Goal: Information Seeking & Learning: Obtain resource

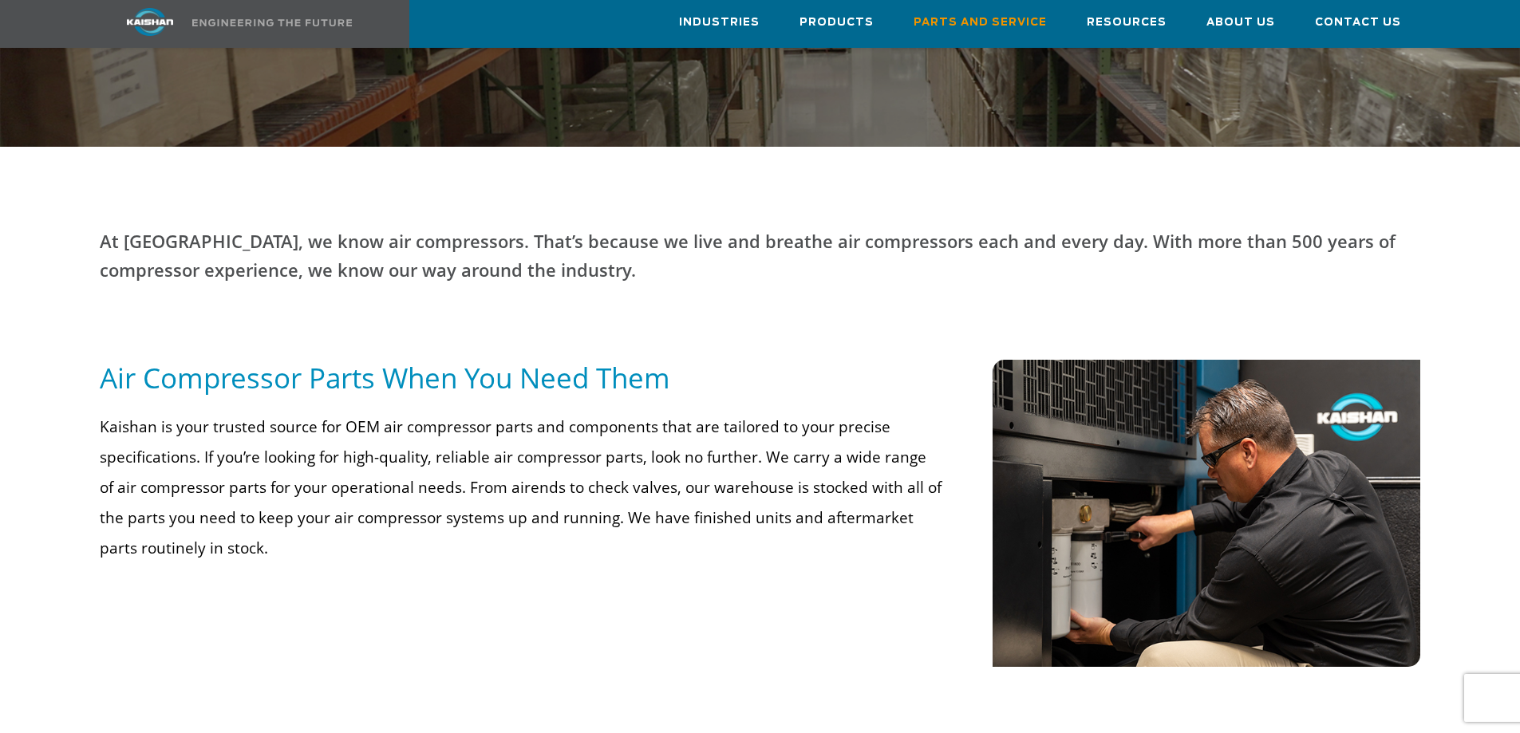
scroll to position [559, 0]
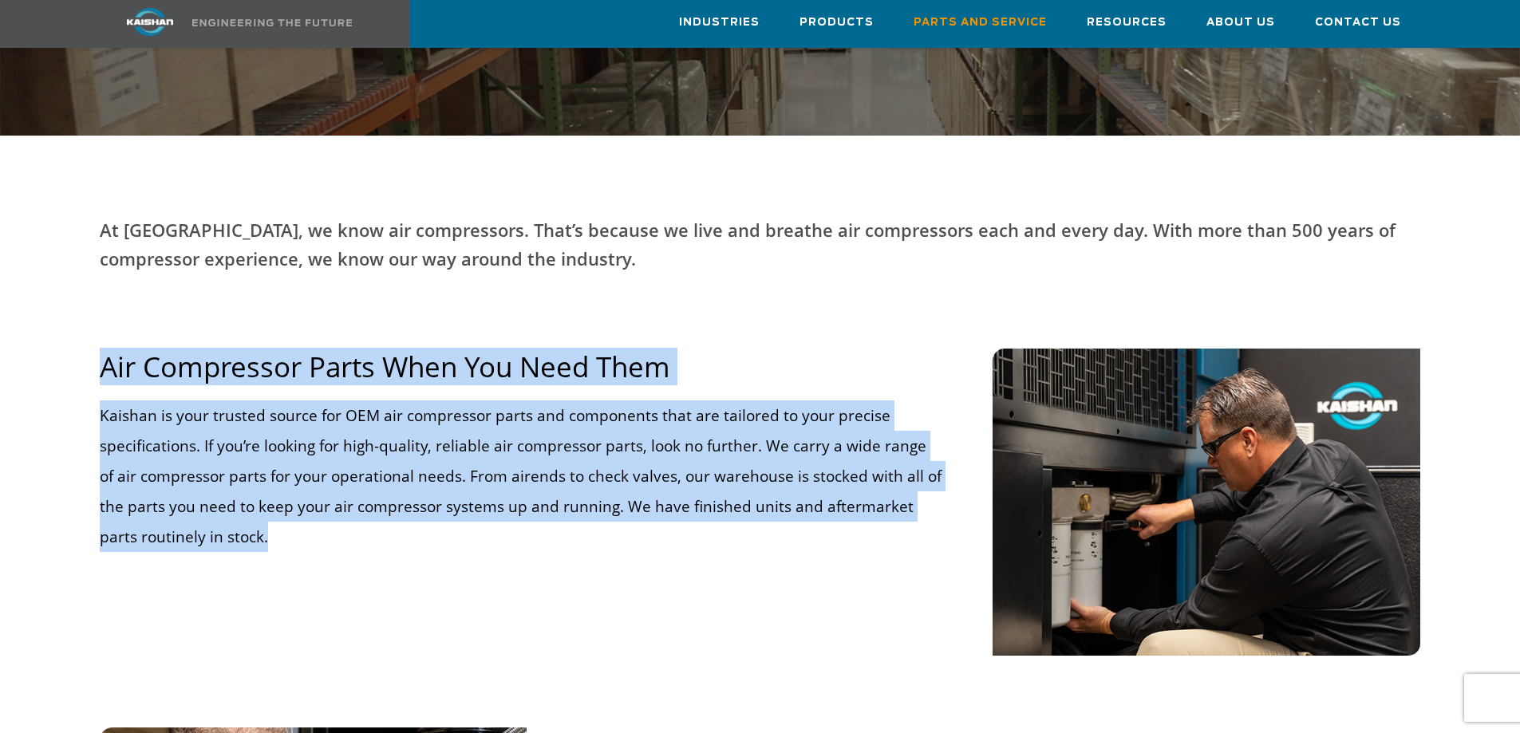
drag, startPoint x: 255, startPoint y: 515, endPoint x: 106, endPoint y: 353, distance: 220.2
click at [106, 353] on div "Air Compressor Parts When You Need Them Kaishan is your trusted source for OEM …" at bounding box center [521, 472] width 862 height 247
copy div "Air Compressor Parts When You Need Them Kaishan is your trusted source for OEM …"
drag, startPoint x: 266, startPoint y: 472, endPoint x: 255, endPoint y: 480, distance: 13.6
click at [266, 472] on p "Kaishan is your trusted source for OEM air compressor parts and components that…" at bounding box center [521, 477] width 843 height 152
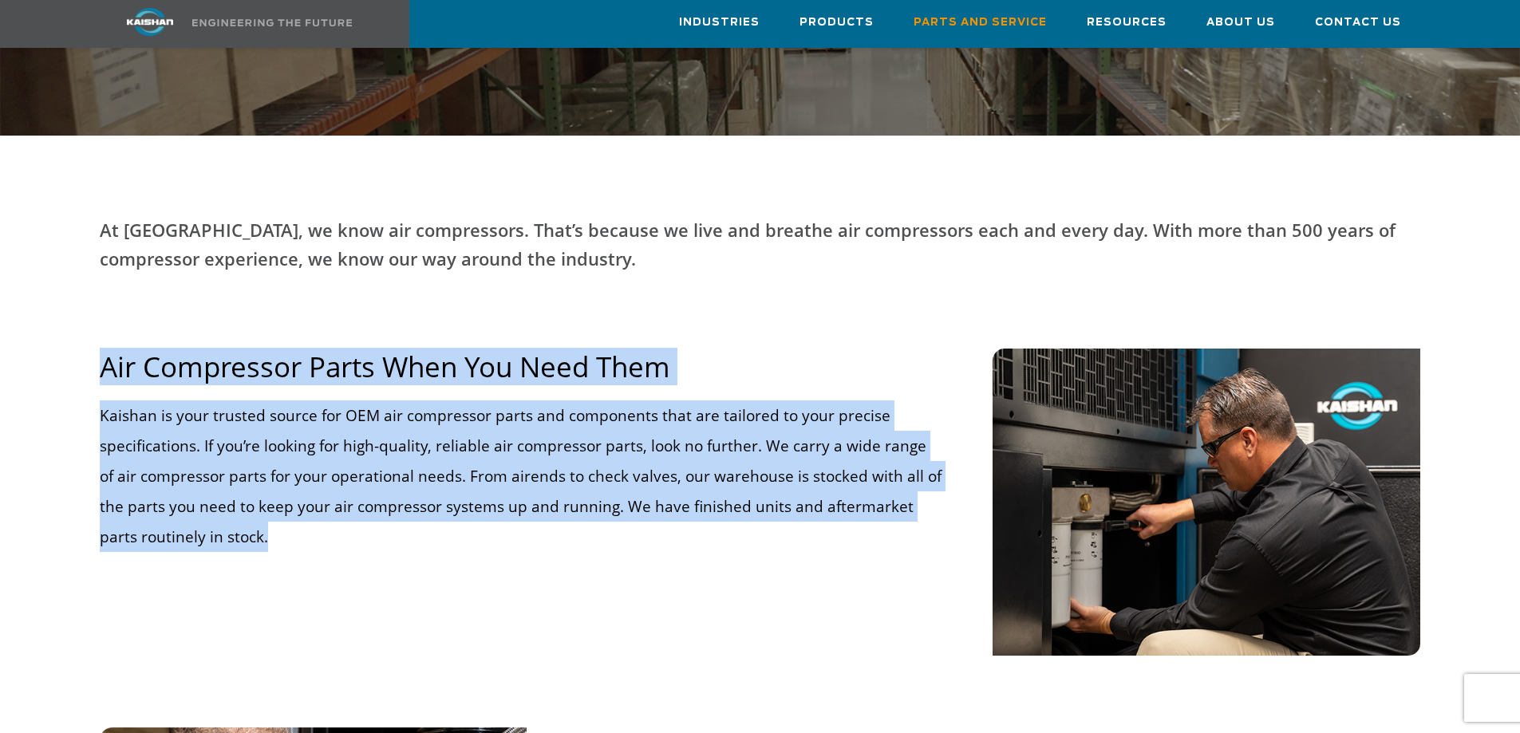
drag, startPoint x: 244, startPoint y: 514, endPoint x: 94, endPoint y: 350, distance: 222.5
click at [94, 350] on div "Air Compressor Parts When You Need Them Kaishan is your trusted source for OEM …" at bounding box center [521, 472] width 862 height 247
copy div "Air Compressor Parts When You Need Them Kaishan is your trusted source for OEM …"
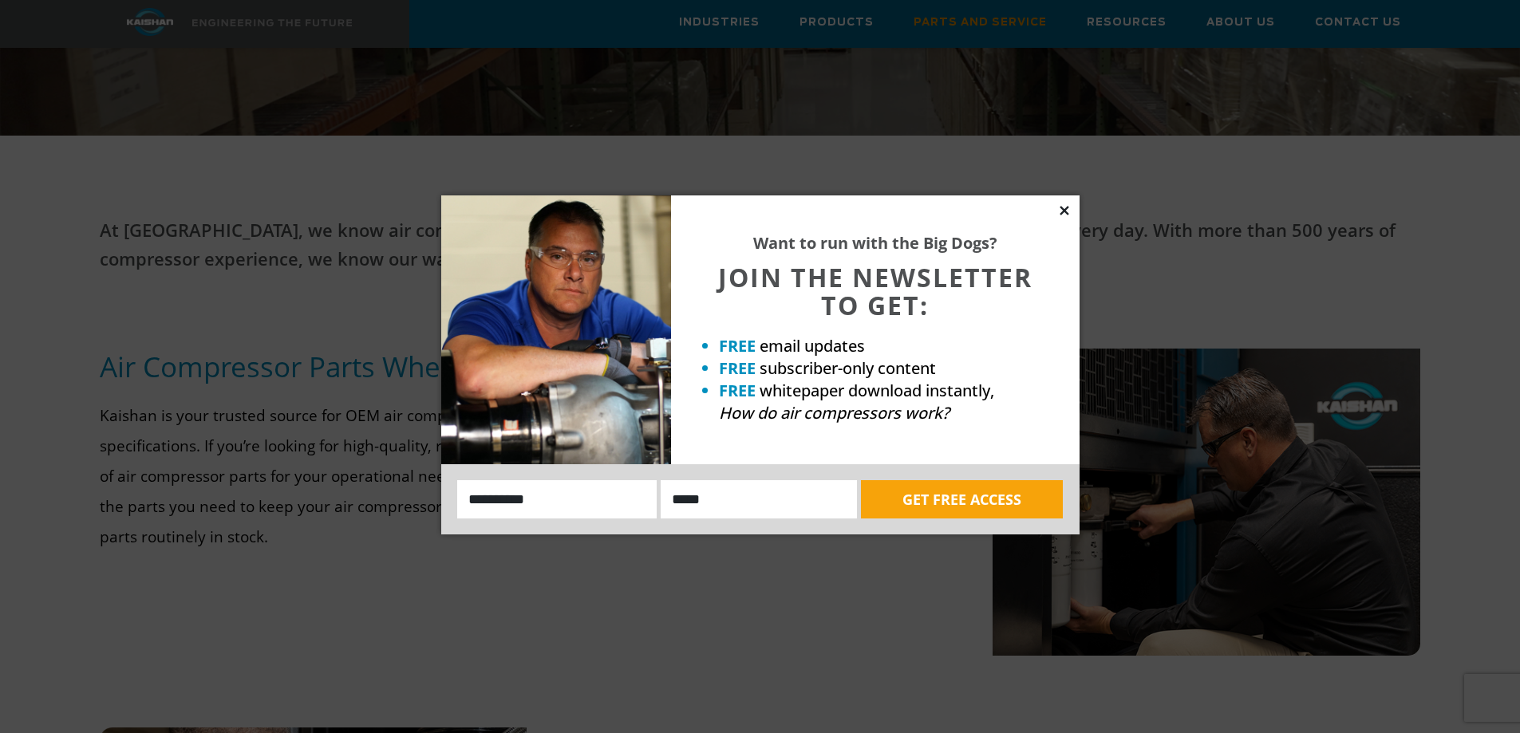
click at [1061, 211] on icon at bounding box center [1064, 210] width 14 height 14
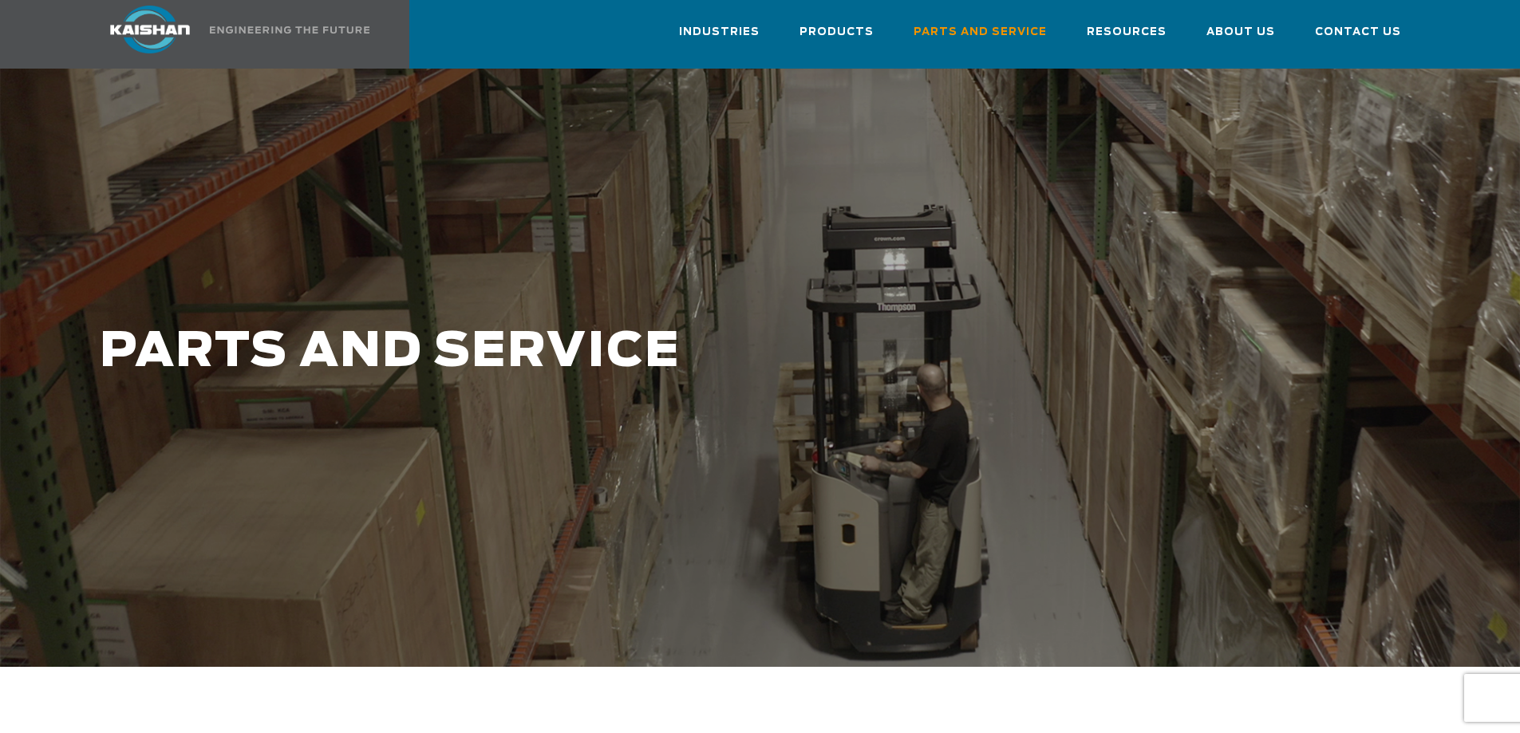
scroll to position [0, 0]
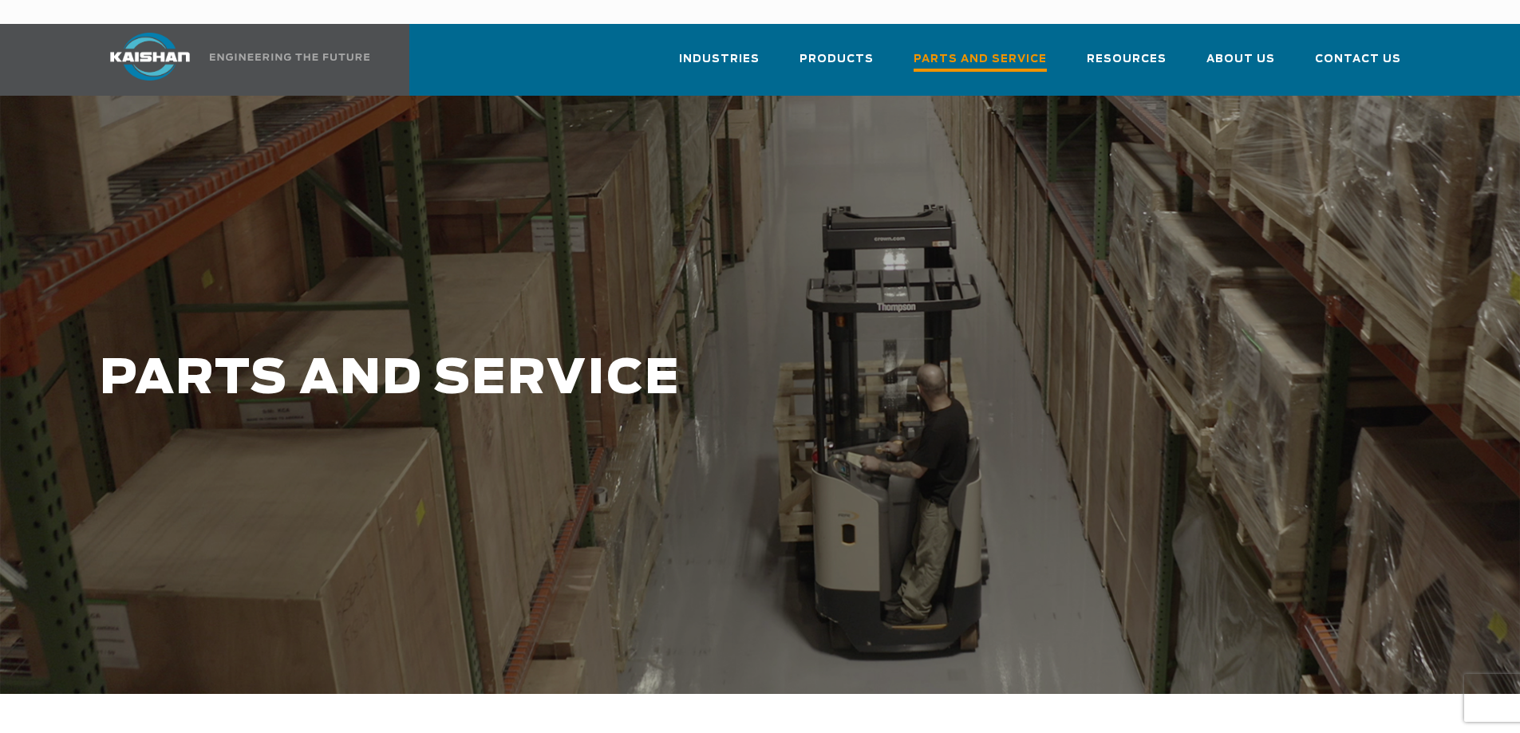
click at [955, 50] on span "Parts and Service" at bounding box center [980, 61] width 133 height 22
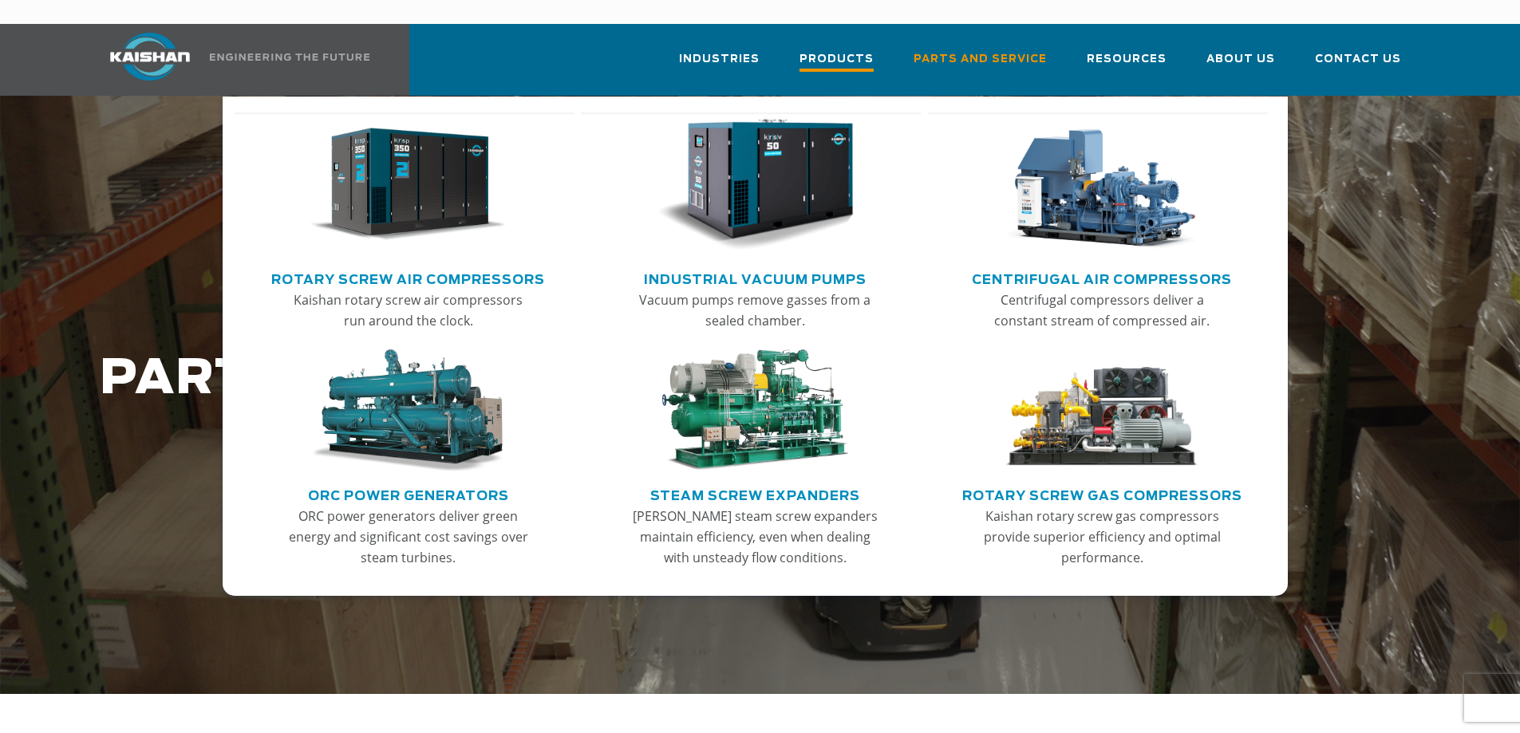
click at [869, 50] on span "Products" at bounding box center [837, 61] width 74 height 22
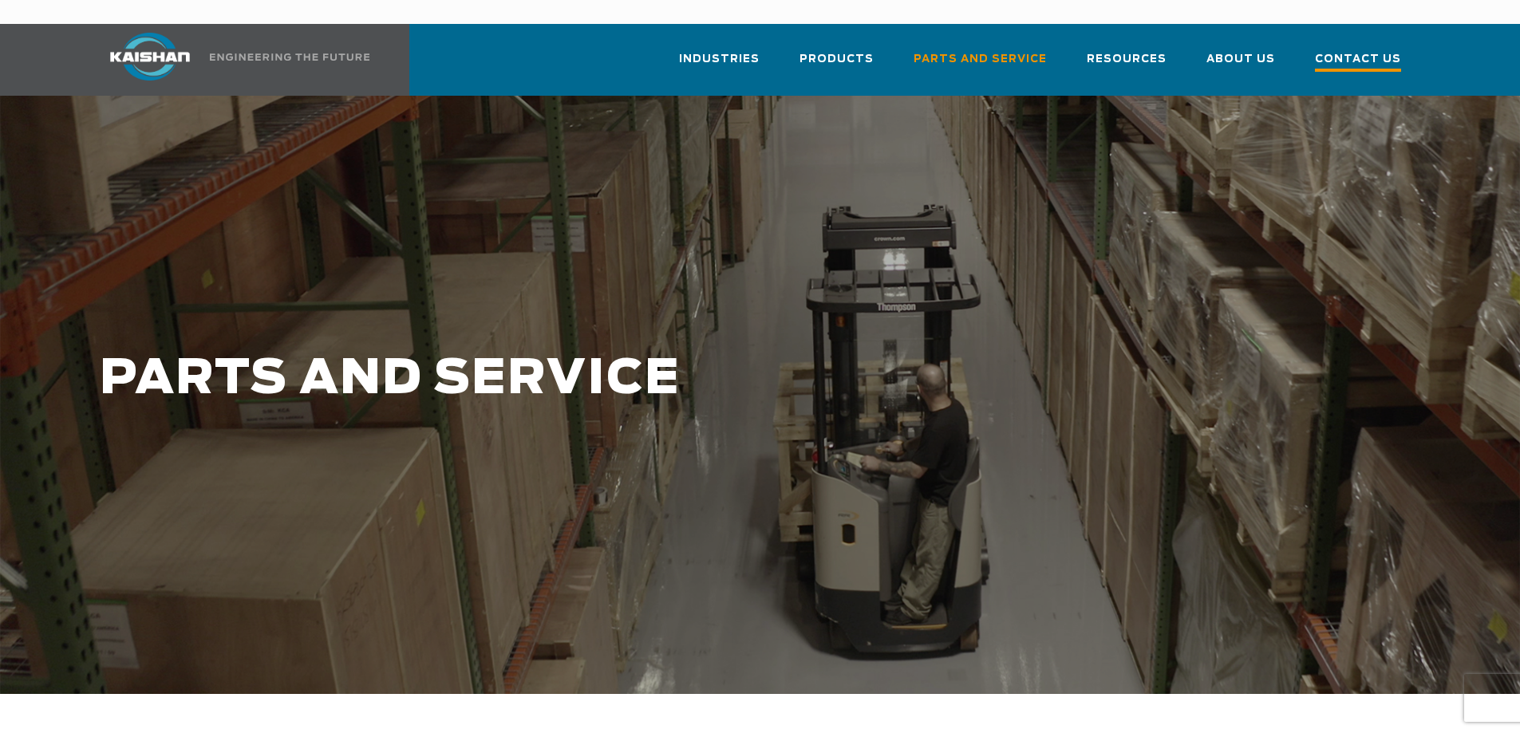
click at [1339, 50] on span "Contact Us" at bounding box center [1358, 61] width 86 height 22
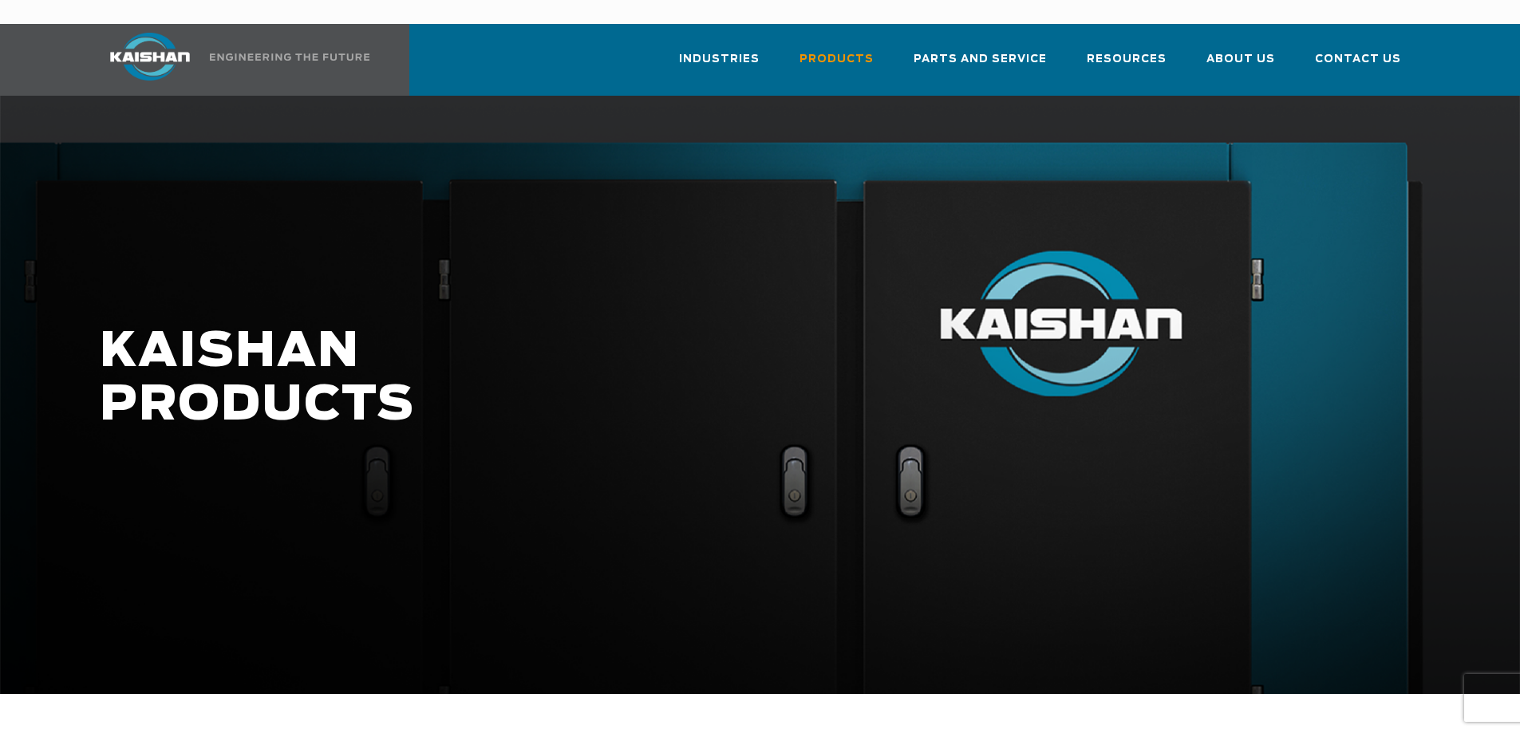
click at [92, 326] on div "KAISHAN PRODUCTS" at bounding box center [648, 395] width 1117 height 139
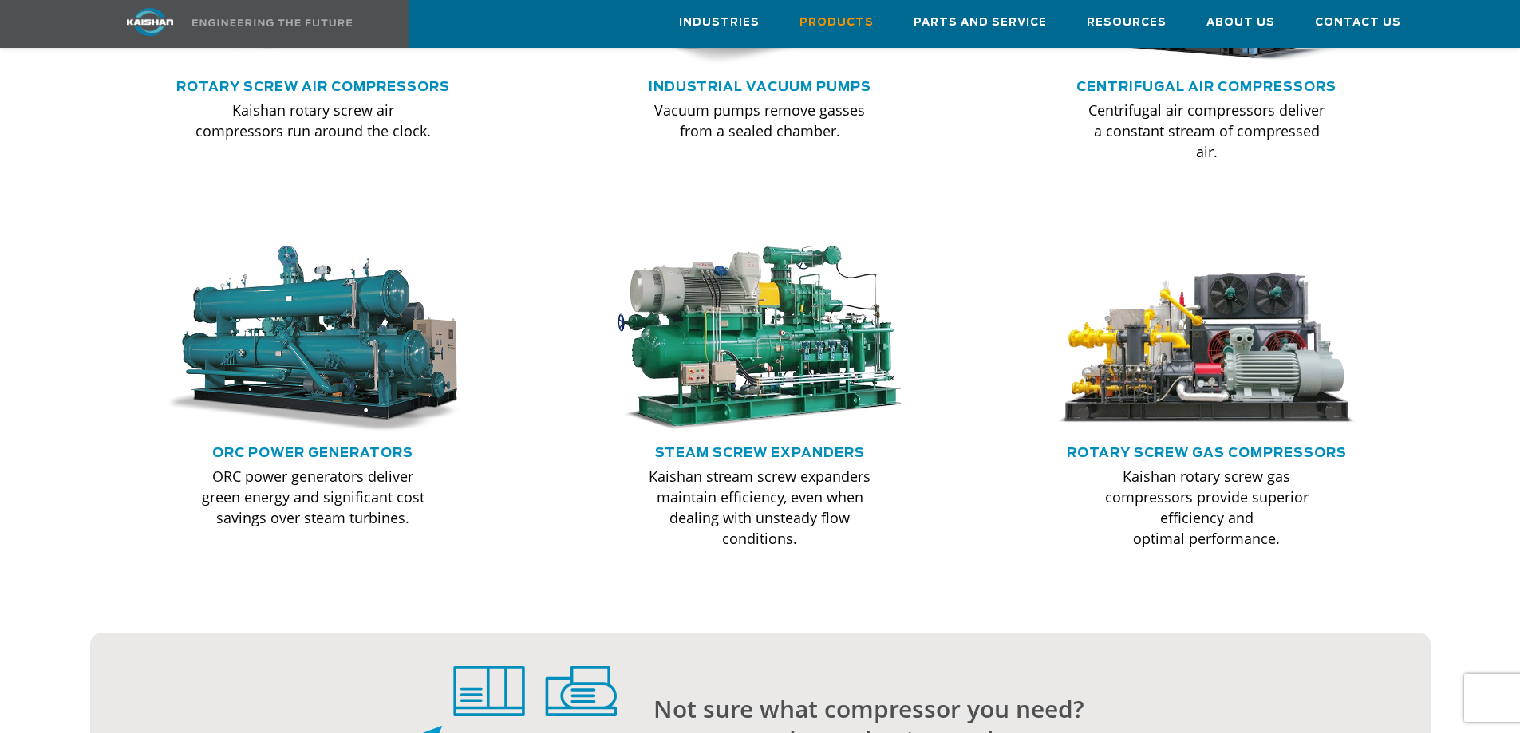
scroll to position [1277, 0]
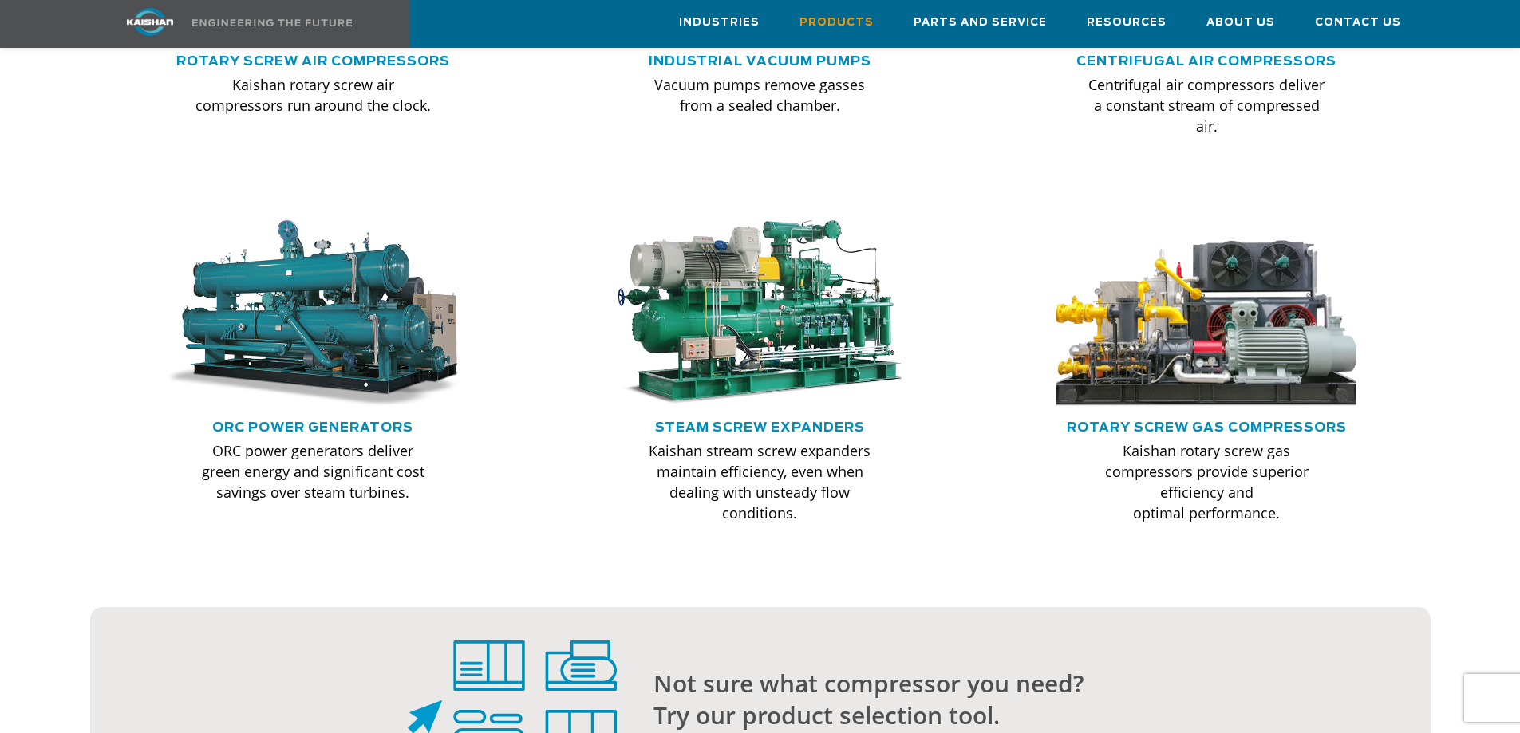
click at [1211, 309] on img at bounding box center [1207, 314] width 330 height 206
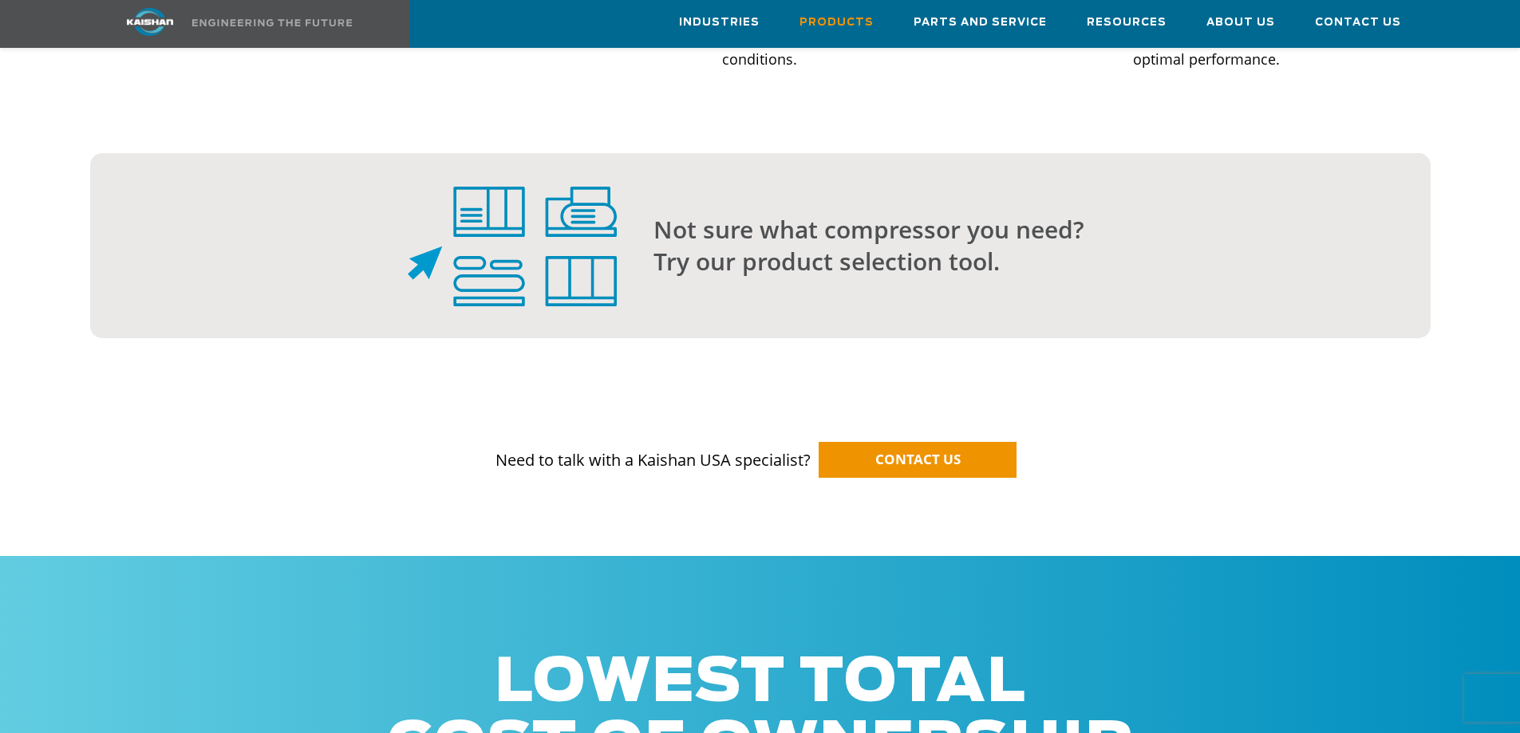
scroll to position [1756, 0]
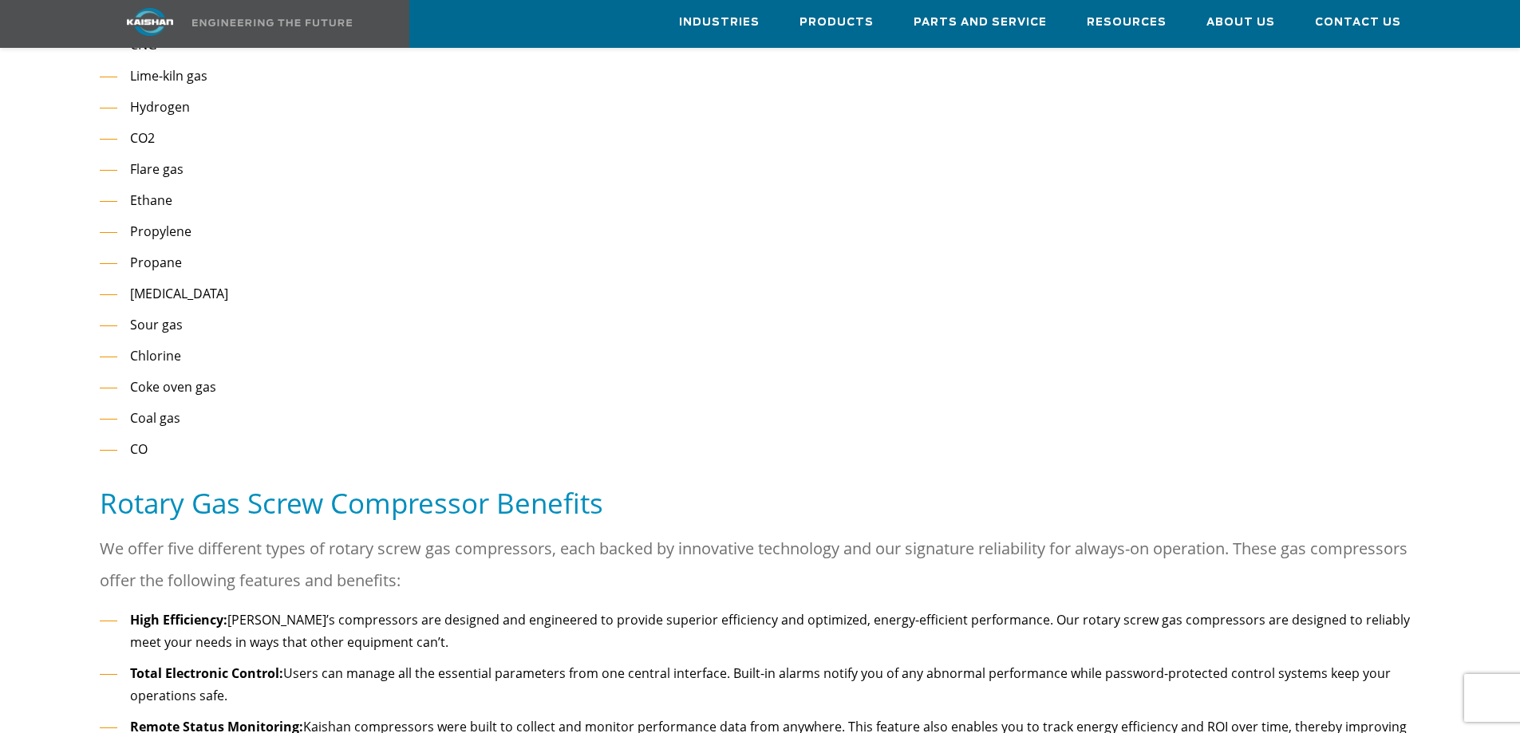
scroll to position [1915, 0]
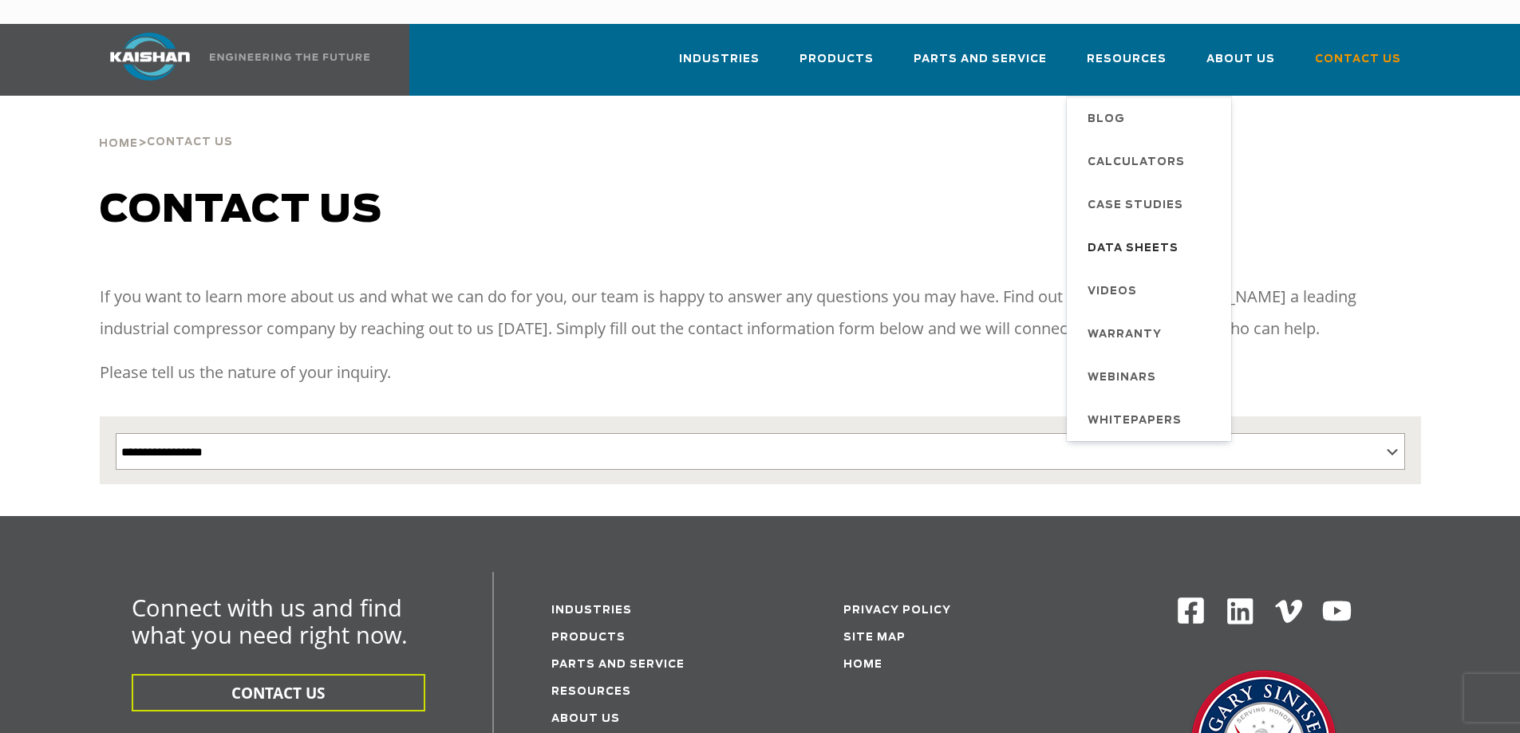
click at [1126, 235] on span "Data Sheets" at bounding box center [1133, 248] width 91 height 27
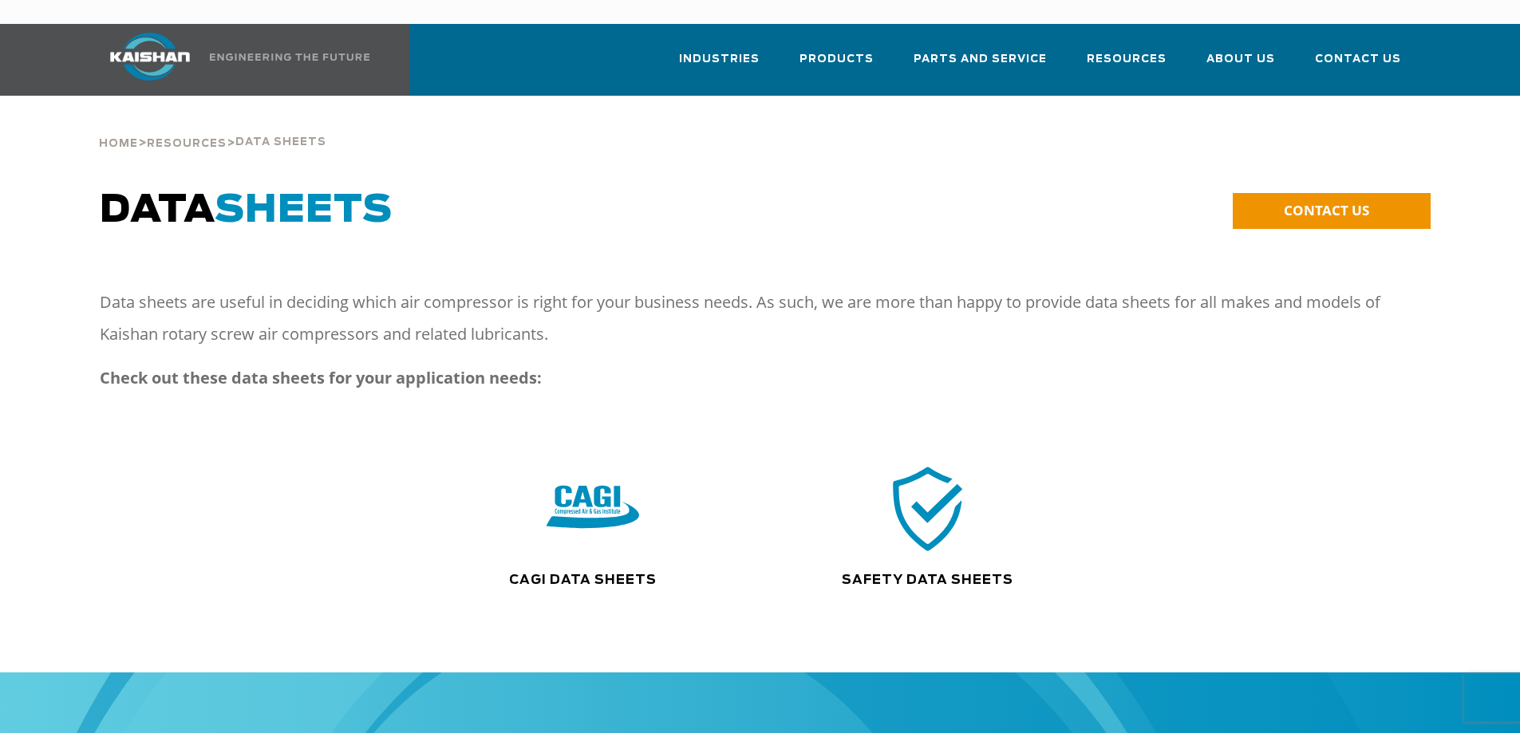
drag, startPoint x: 0, startPoint y: 0, endPoint x: 1133, endPoint y: 215, distance: 1153.4
